Goal: Information Seeking & Learning: Learn about a topic

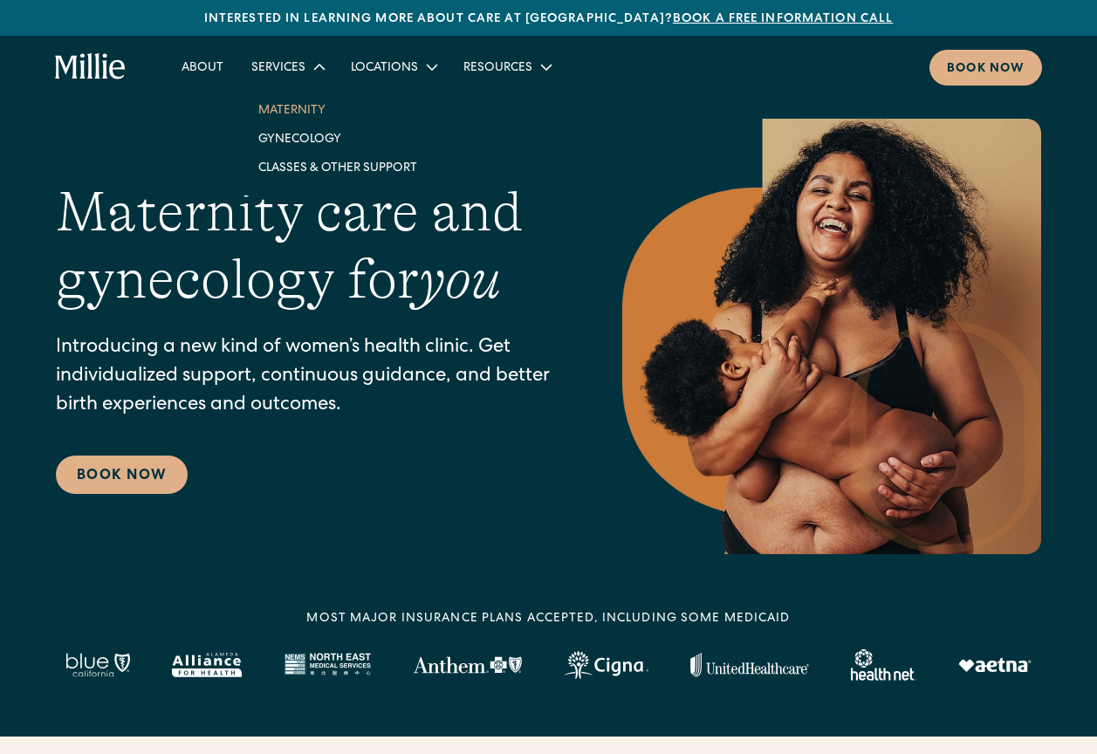
click at [292, 101] on link "Maternity" at bounding box center [337, 109] width 187 height 29
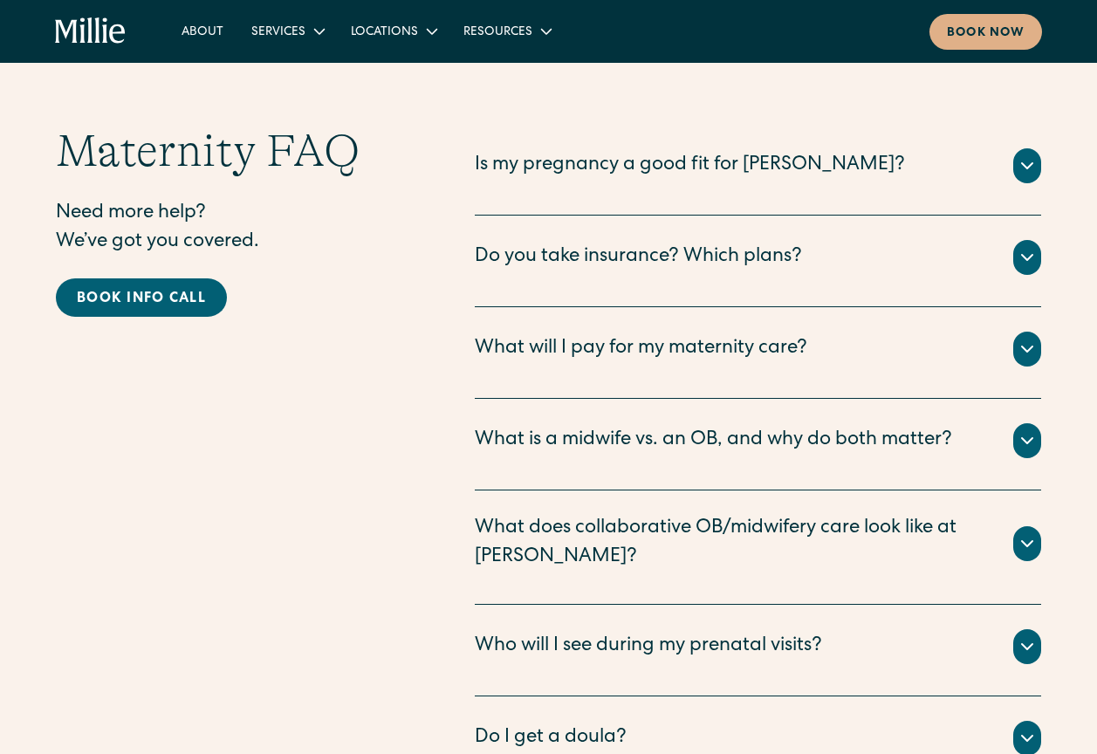
scroll to position [5908, 0]
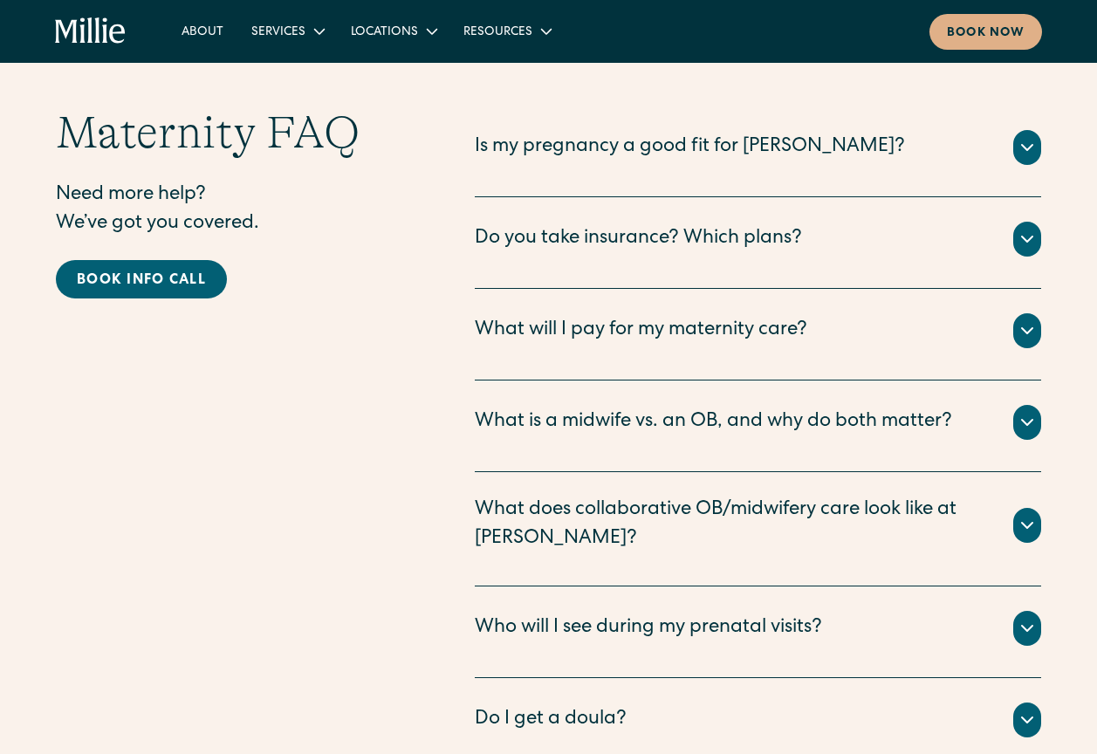
click at [1031, 618] on icon at bounding box center [1026, 628] width 21 height 21
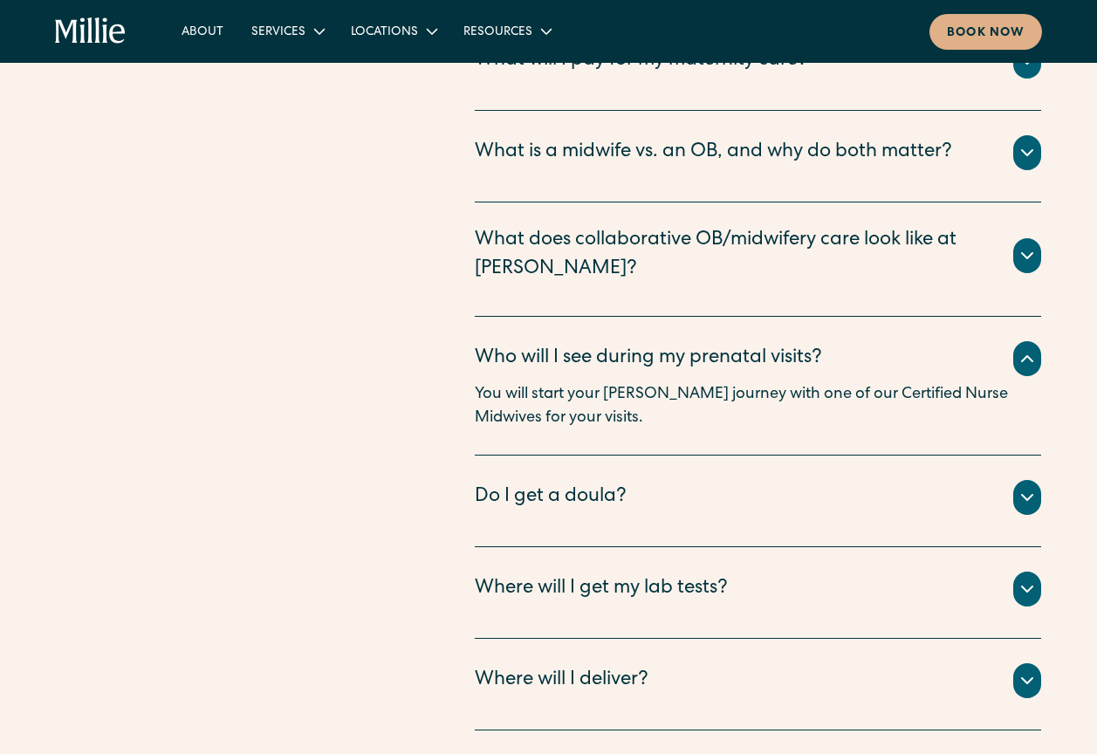
scroll to position [6132, 0]
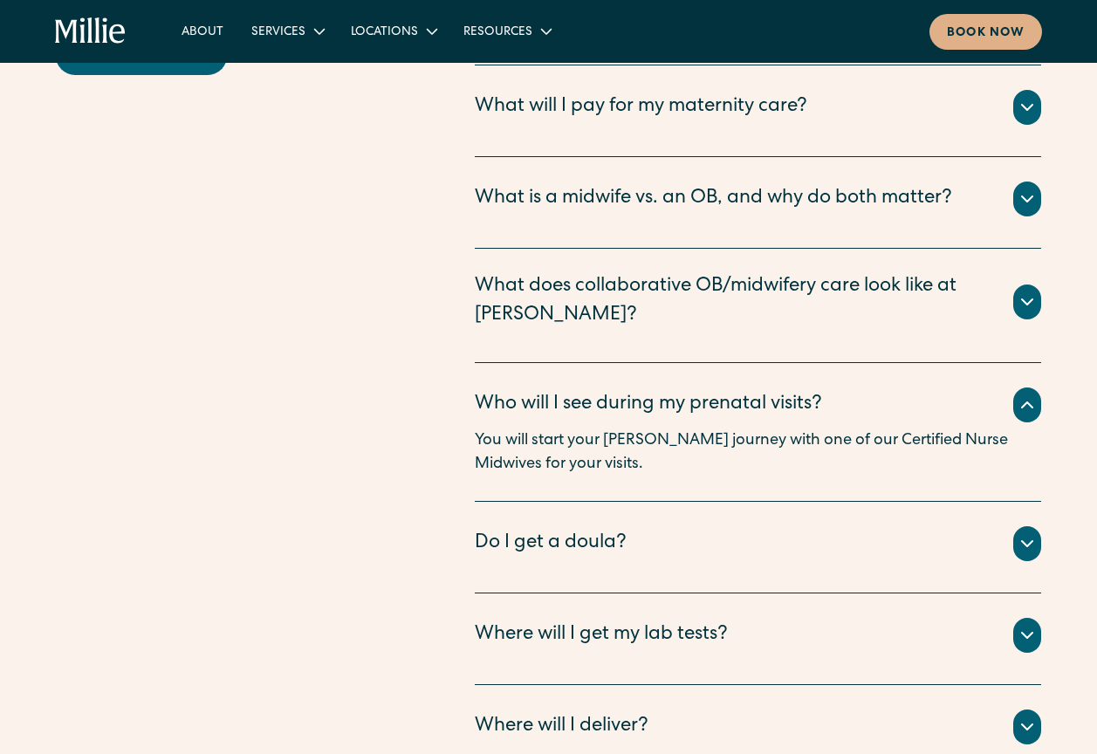
click at [1019, 533] on icon at bounding box center [1026, 543] width 21 height 21
